Goal: Task Accomplishment & Management: Use online tool/utility

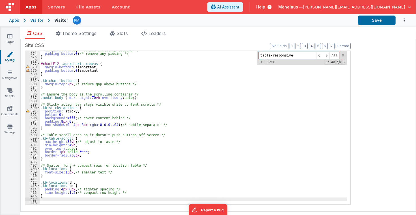
scroll to position [1265, 0]
click at [246, 110] on div "margin-bottom : 0 ; /* remove Bootstrap spacing */ padding-bottom : 0 ; /* remo…" at bounding box center [194, 128] width 308 height 160
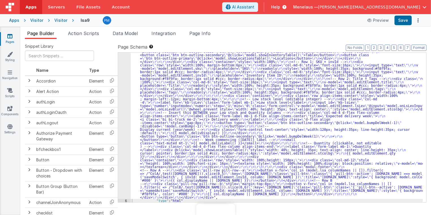
click at [183, 102] on div ""html" : "<div class= \" modal modal-xlg \" role= \" dialog \" tabindex= \" -1 …" at bounding box center [277, 128] width 292 height 449
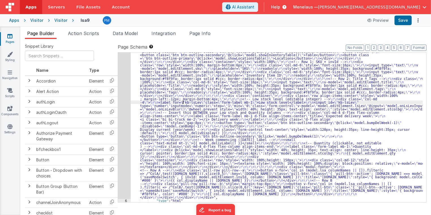
click at [127, 94] on div "5" at bounding box center [124, 51] width 13 height 295
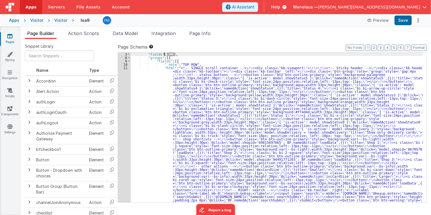
scroll to position [7, 0]
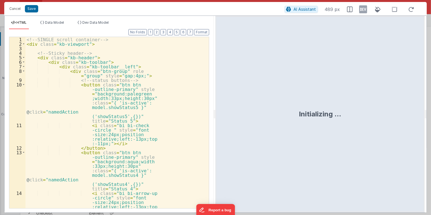
scroll to position [190, 0]
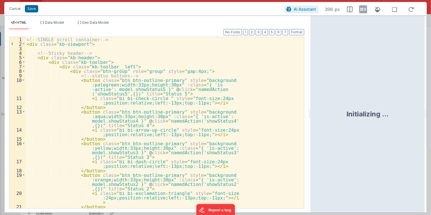
drag, startPoint x: 215, startPoint y: 115, endPoint x: 311, endPoint y: 117, distance: 96.2
click at [311, 117] on html "Cancel Save AI Assistant 396 px HTML Data Model Dev Data Model Format 7 6 5 4 3…" at bounding box center [215, 107] width 431 height 215
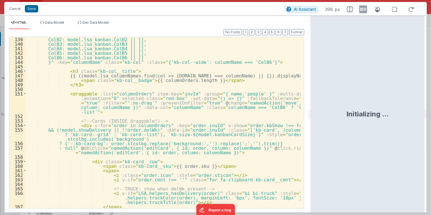
scroll to position [819, 0]
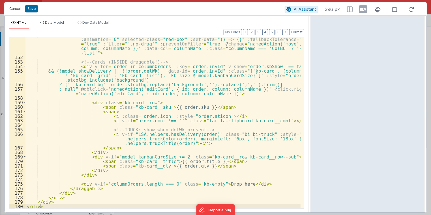
click at [14, 8] on button "Cancel" at bounding box center [15, 9] width 17 height 8
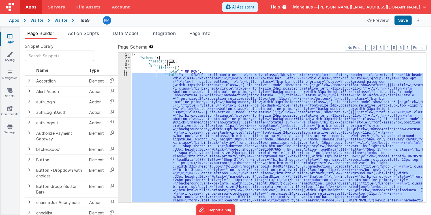
scroll to position [0, 0]
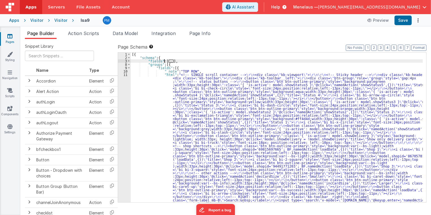
click at [169, 61] on span "..." at bounding box center [171, 61] width 5 height 3
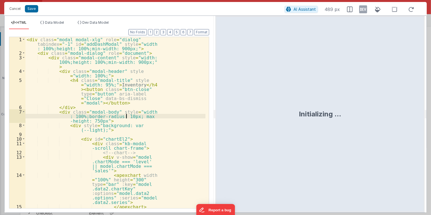
scroll to position [162, 0]
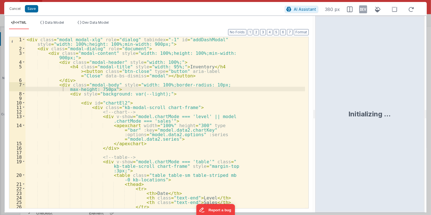
drag, startPoint x: 215, startPoint y: 115, endPoint x: 315, endPoint y: 115, distance: 100.4
click at [315, 115] on html "Cancel Save AI Assistant 380 px HTML Data Model Dev Data Model Format 7 6 5 4 3…" at bounding box center [215, 107] width 431 height 215
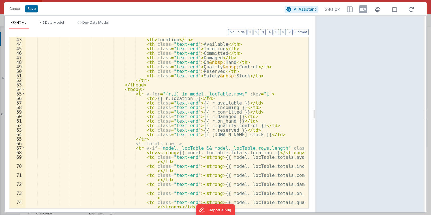
scroll to position [244, 0]
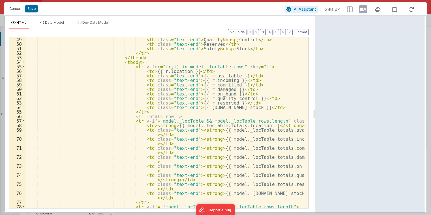
drag, startPoint x: 15, startPoint y: 10, endPoint x: 239, endPoint y: 45, distance: 226.8
click at [15, 10] on button "Cancel" at bounding box center [15, 9] width 17 height 8
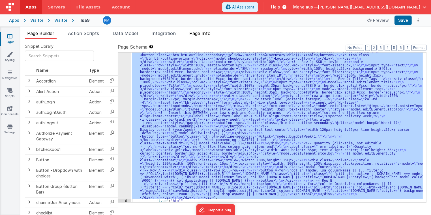
click at [210, 34] on span "Page Info" at bounding box center [199, 34] width 21 height 6
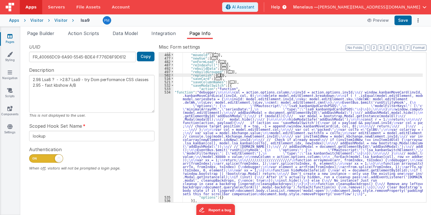
click at [352, 76] on div ""move" : [ ... ] , "moveold" : [ ... ] , "newVue" : [ ... ] , "onFormLoad" : [ …" at bounding box center [298, 128] width 250 height 157
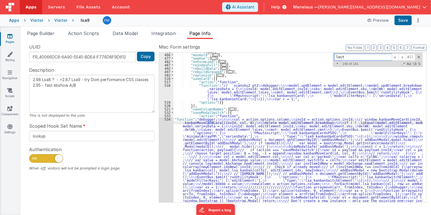
scroll to position [10, 0]
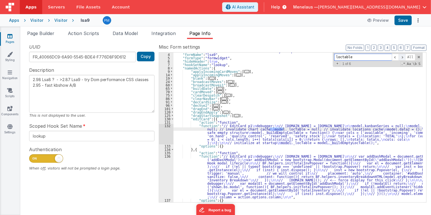
type input "loctable"
click at [404, 55] on span at bounding box center [402, 57] width 7 height 7
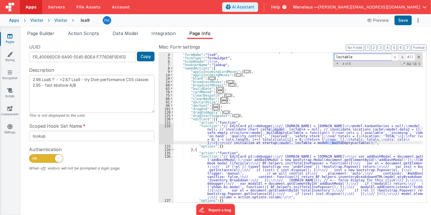
scroll to position [339, 0]
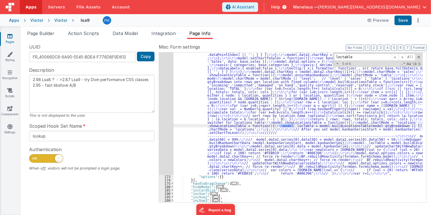
click at [261, 108] on div ""function" : "// GetSeries \r\n debugger; \r\n\r\n function updateChartWithNewD…" at bounding box center [298, 153] width 250 height 350
click at [171, 119] on div "172" at bounding box center [166, 76] width 14 height 197
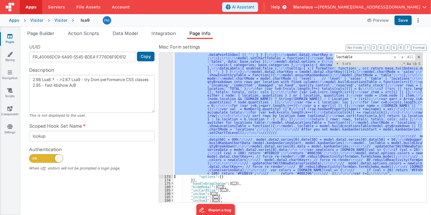
click at [166, 117] on div "172" at bounding box center [166, 76] width 14 height 197
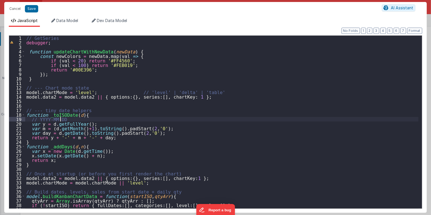
click at [249, 120] on div "// GetSeries debugger ; function updateChartWithNewData ( newData ) { const new…" at bounding box center [221, 127] width 393 height 182
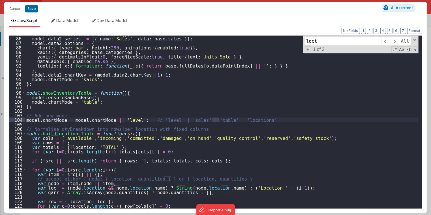
scroll to position [602, 0]
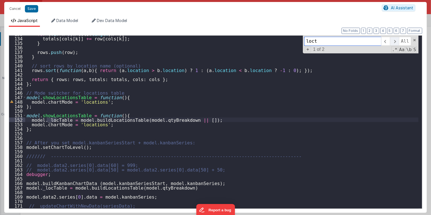
click at [396, 41] on span at bounding box center [394, 41] width 9 height 9
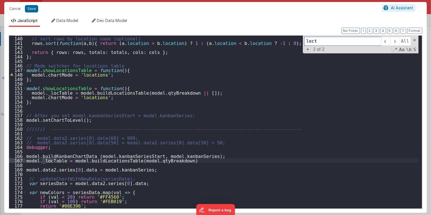
scroll to position [656, 0]
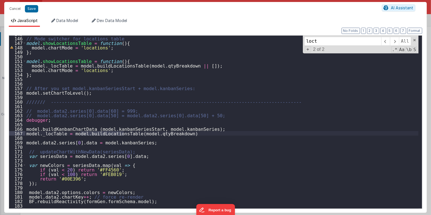
drag, startPoint x: 80, startPoint y: 134, endPoint x: 123, endPoint y: 135, distance: 42.2
click at [123, 135] on div "// Mode switcher for locations table model . showLocationsTable = function ( ) …" at bounding box center [221, 123] width 393 height 182
drag, startPoint x: 326, startPoint y: 43, endPoint x: 304, endPoint y: 42, distance: 21.8
click at [304, 42] on div "loct All Replace All + 2 of 2 .* Aa \b S" at bounding box center [361, 45] width 116 height 18
click at [236, 126] on div "// Mode switcher for locations table model . showLocationsTable = function ( ) …" at bounding box center [221, 123] width 393 height 182
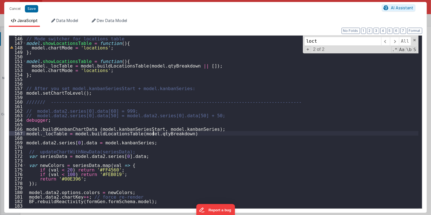
click at [153, 134] on div "// Mode switcher for locations table model . showLocationsTable = function ( ) …" at bounding box center [221, 123] width 393 height 182
click at [312, 42] on input "loct" at bounding box center [342, 41] width 77 height 9
paste input "qtyBreakdown"
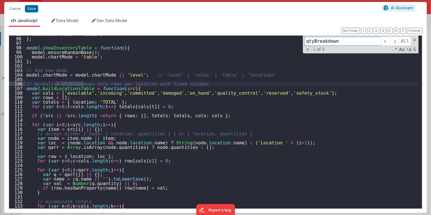
scroll to position [443, 0]
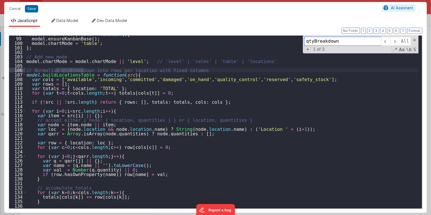
type input "qtyBreakdown"
click at [17, 96] on div "112" at bounding box center [17, 97] width 16 height 5
